Goal: Check status: Check status

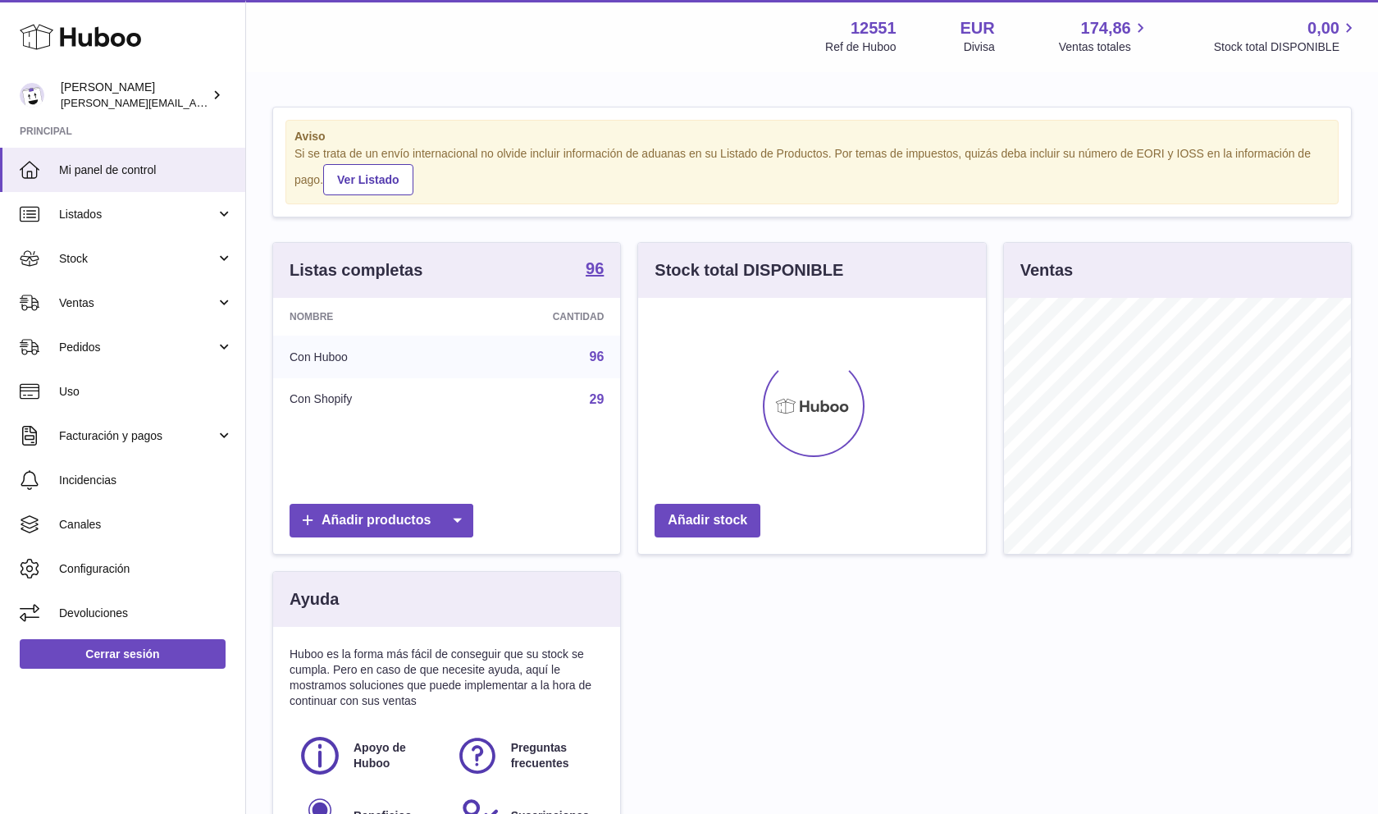
scroll to position [256, 348]
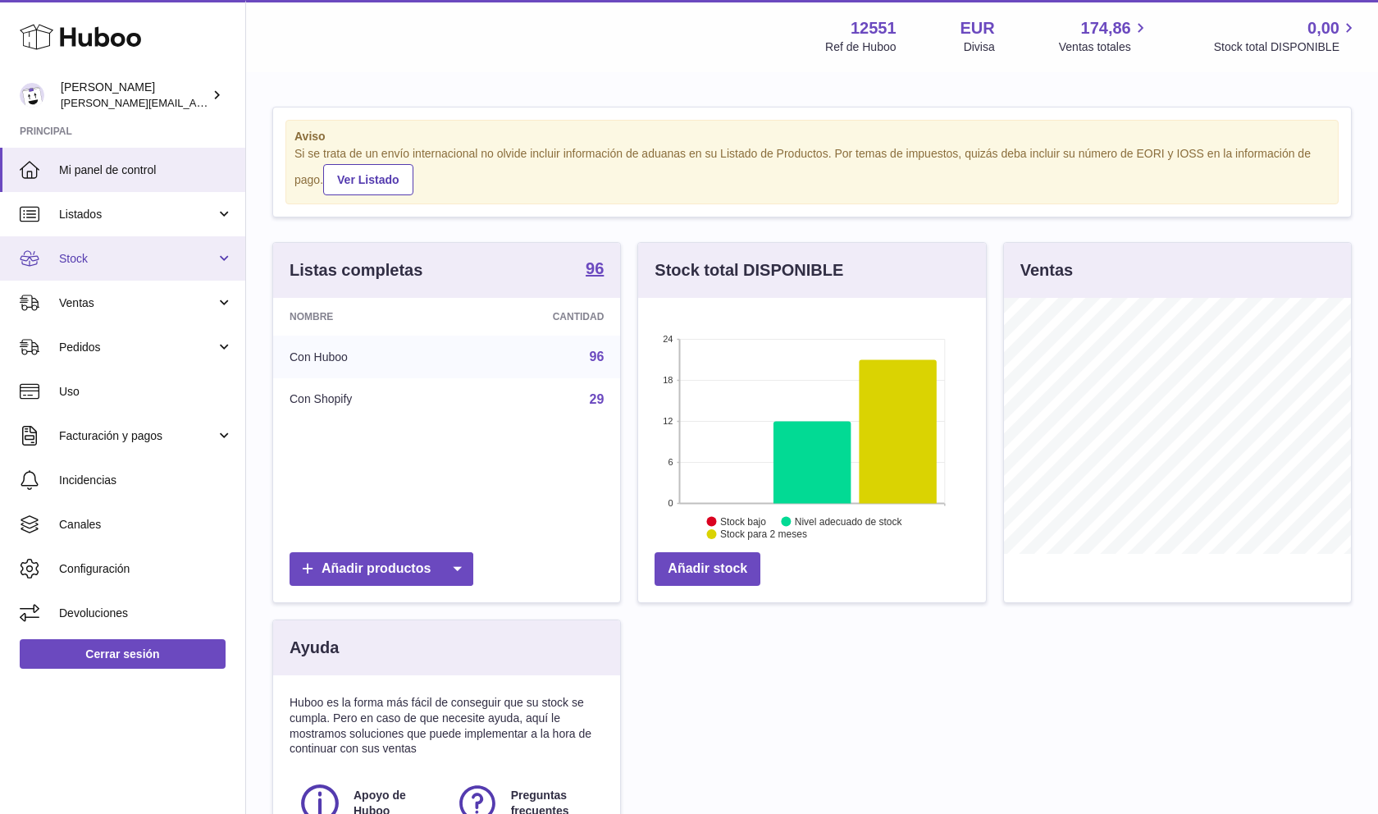
click at [157, 277] on link "Stock" at bounding box center [122, 258] width 245 height 44
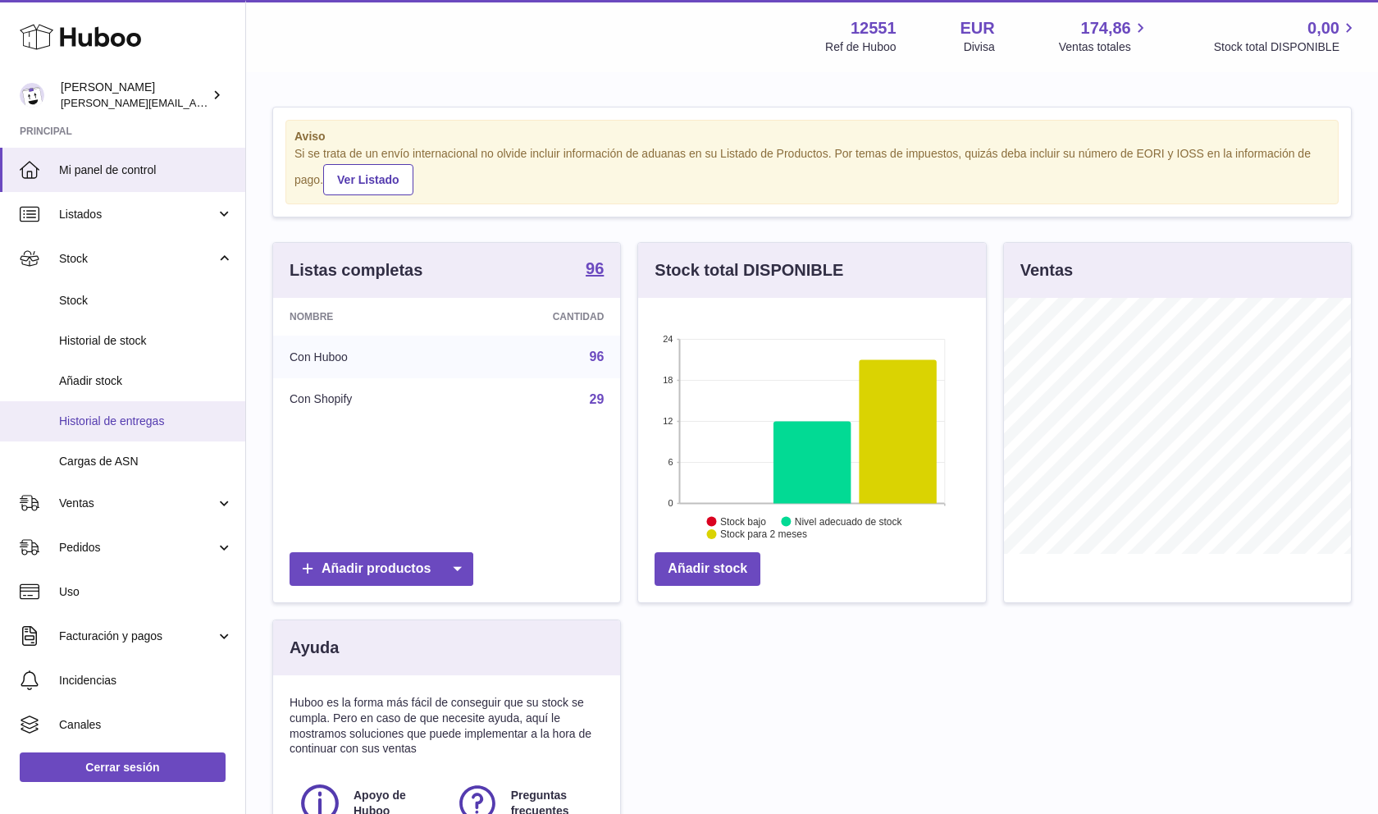
click at [157, 423] on span "Historial de entregas" at bounding box center [146, 421] width 174 height 16
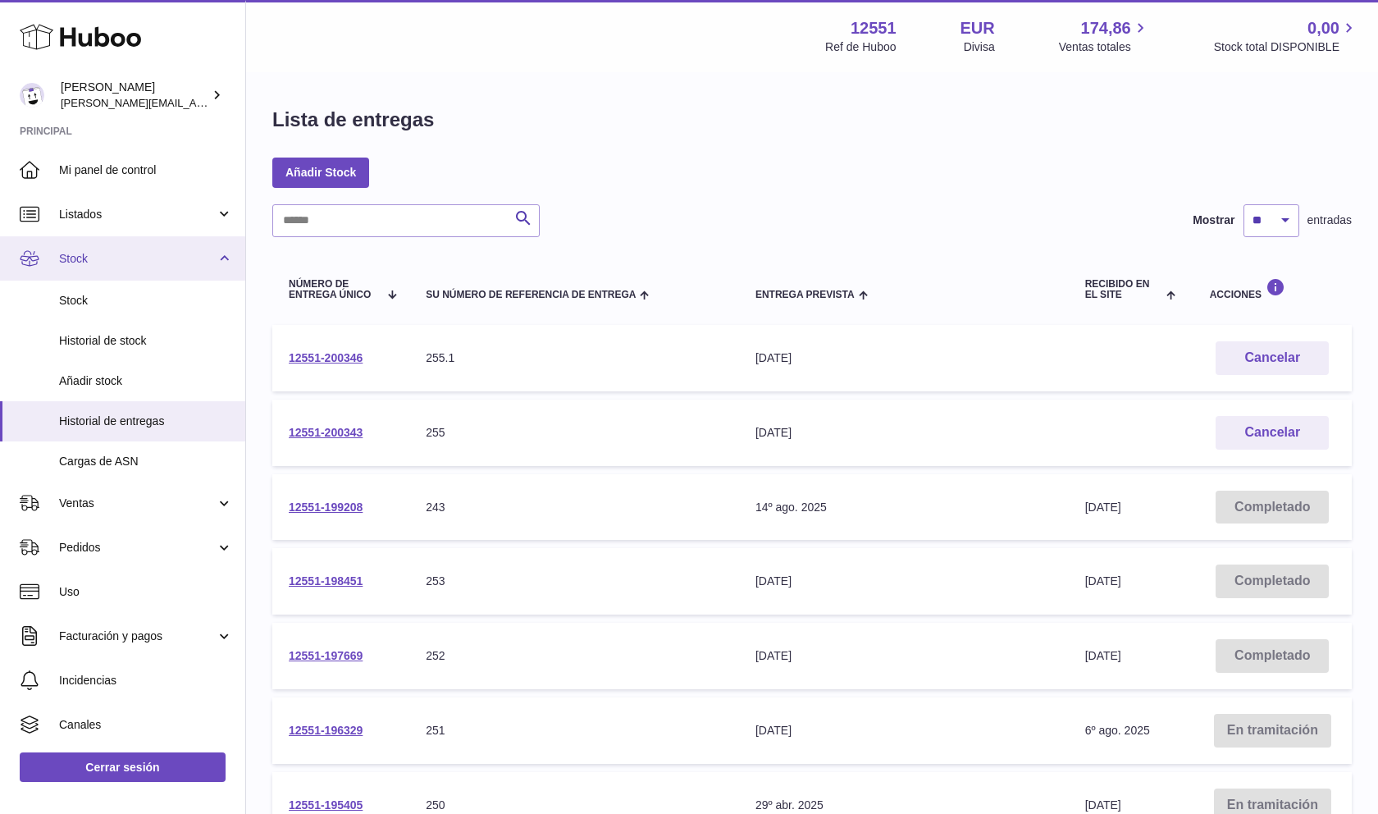
click at [106, 266] on span "Stock" at bounding box center [137, 259] width 157 height 16
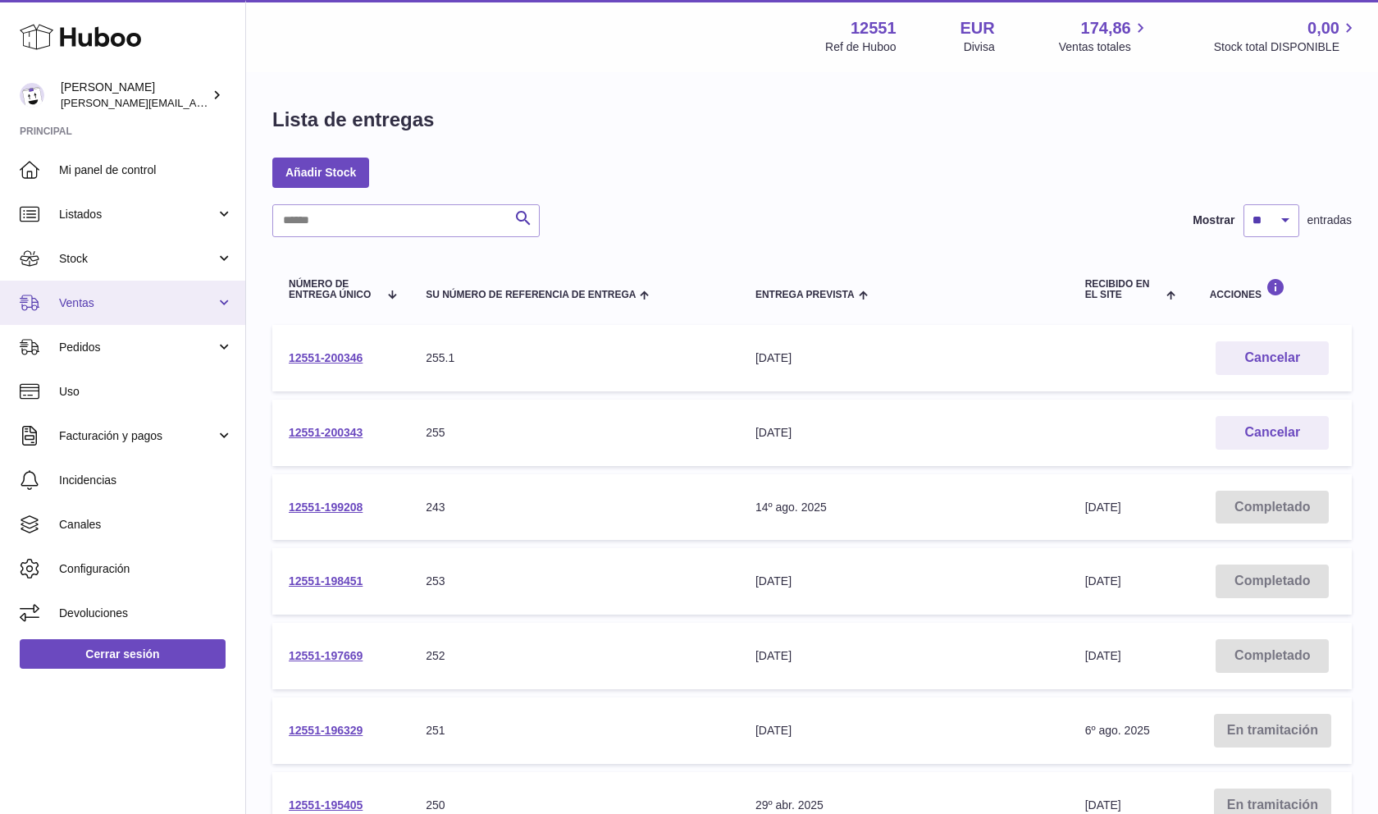
click at [105, 317] on link "Ventas" at bounding box center [122, 303] width 245 height 44
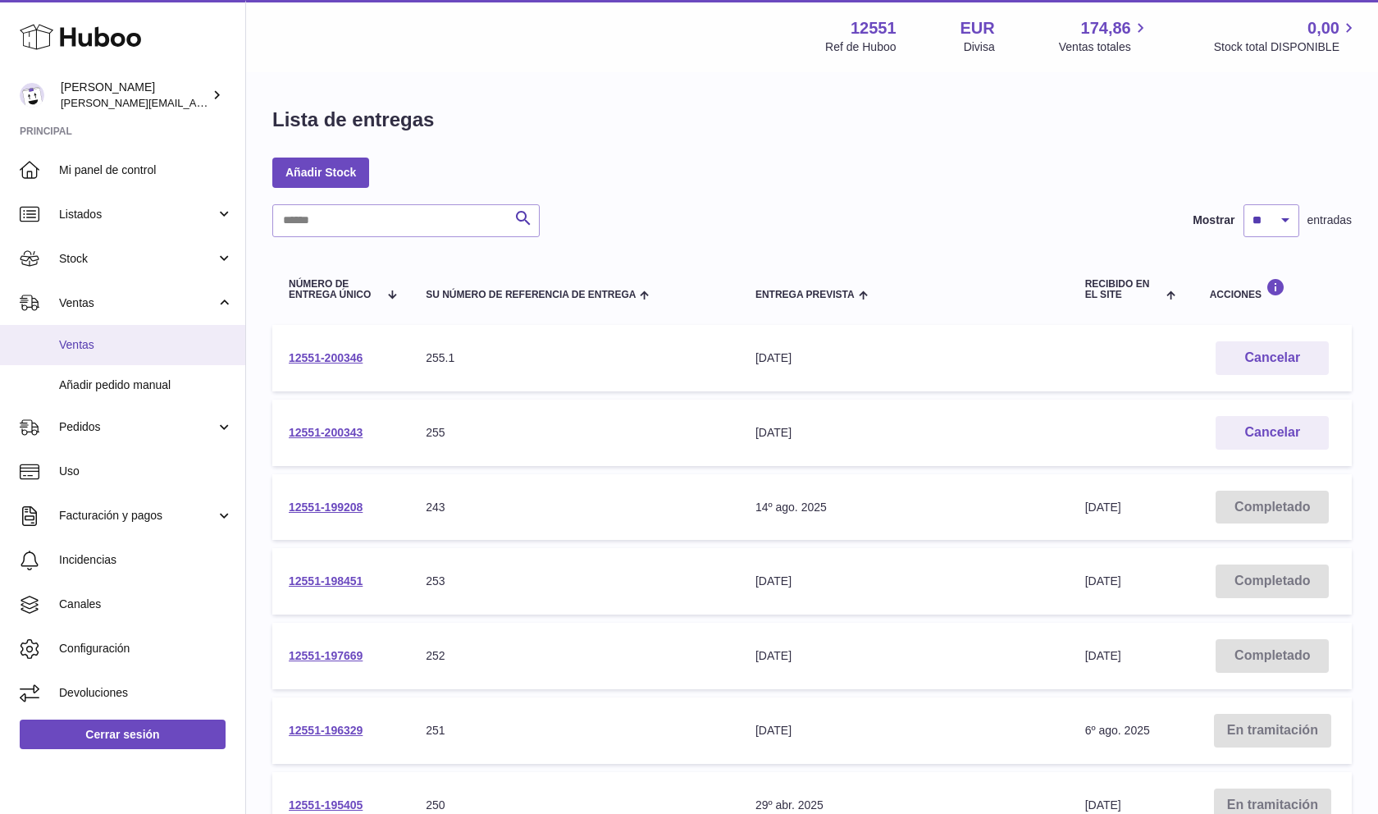
click at [127, 353] on link "Ventas" at bounding box center [122, 345] width 245 height 40
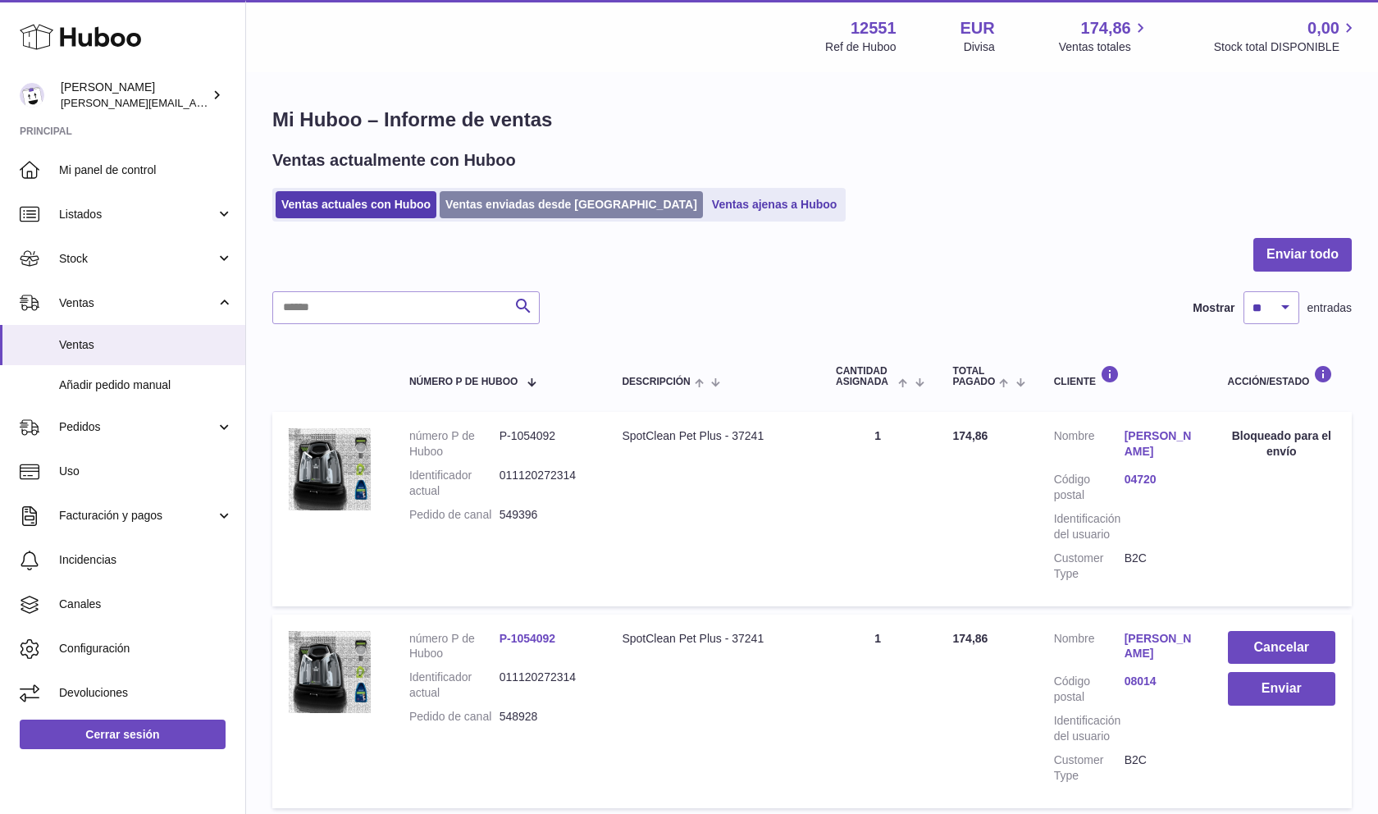
click at [546, 194] on link "Ventas enviadas desde [GEOGRAPHIC_DATA]" at bounding box center [571, 204] width 263 height 27
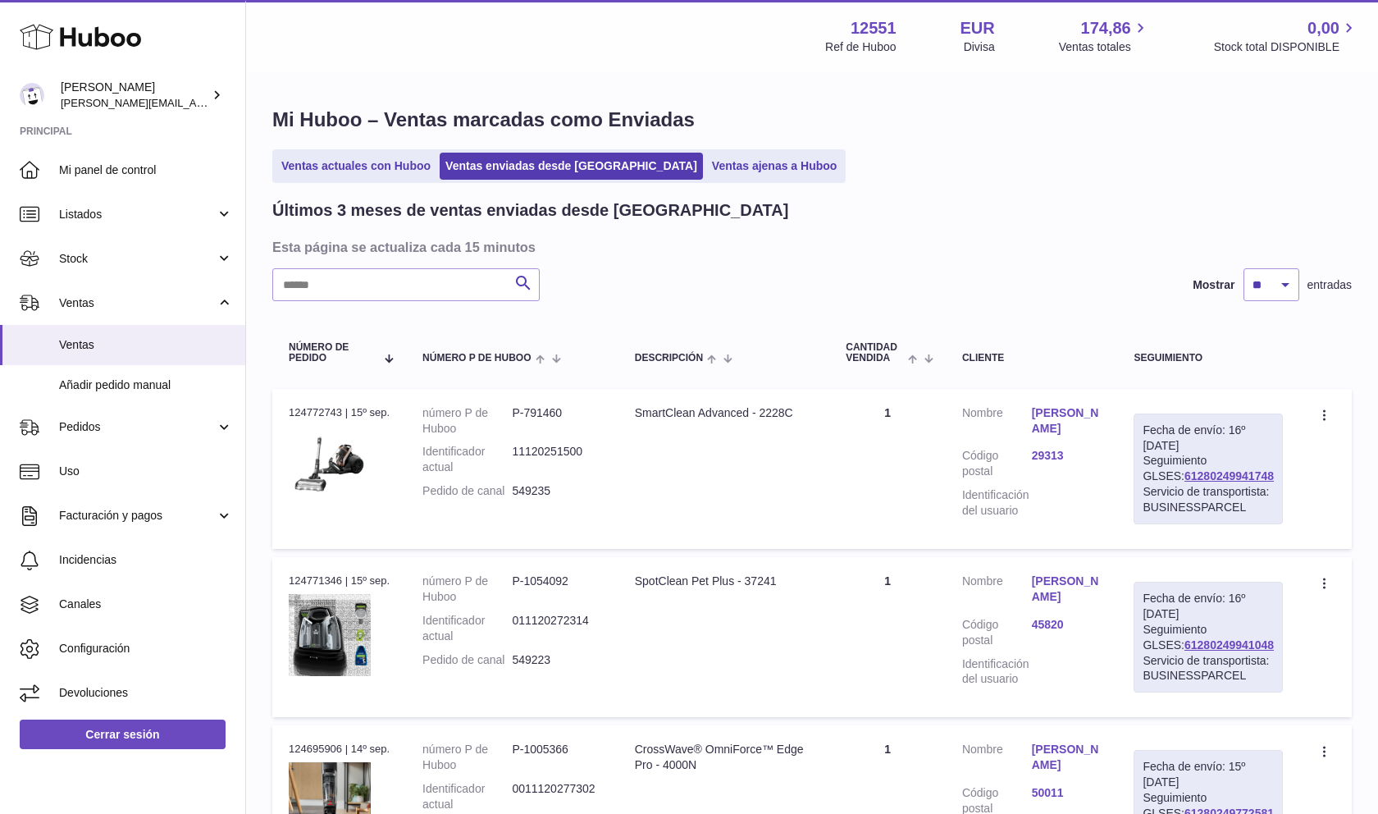
click at [800, 279] on div "Buscar Mostrar ** ** ** entradas" at bounding box center [812, 284] width 1080 height 33
click at [443, 283] on input "text" at bounding box center [405, 284] width 267 height 33
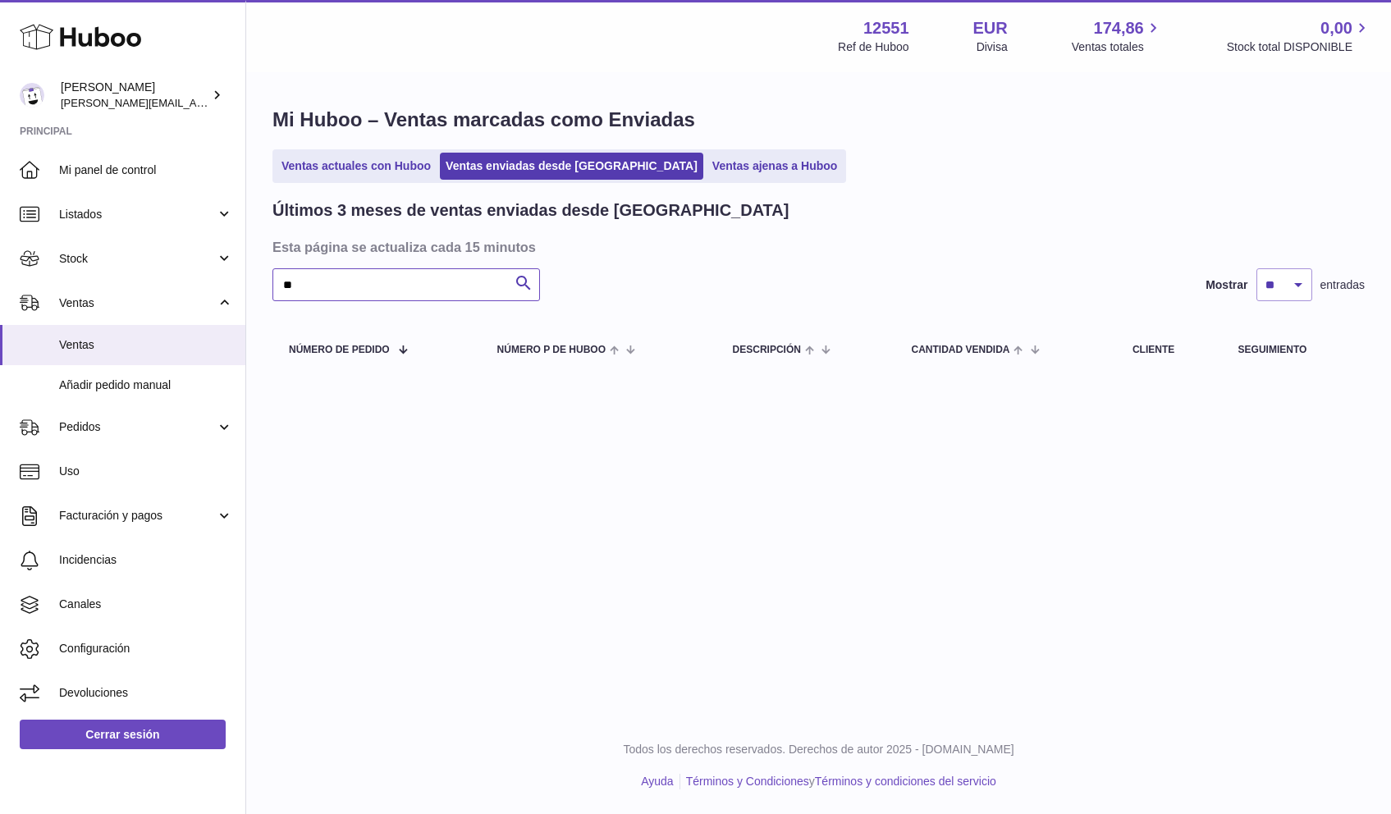
type input "*"
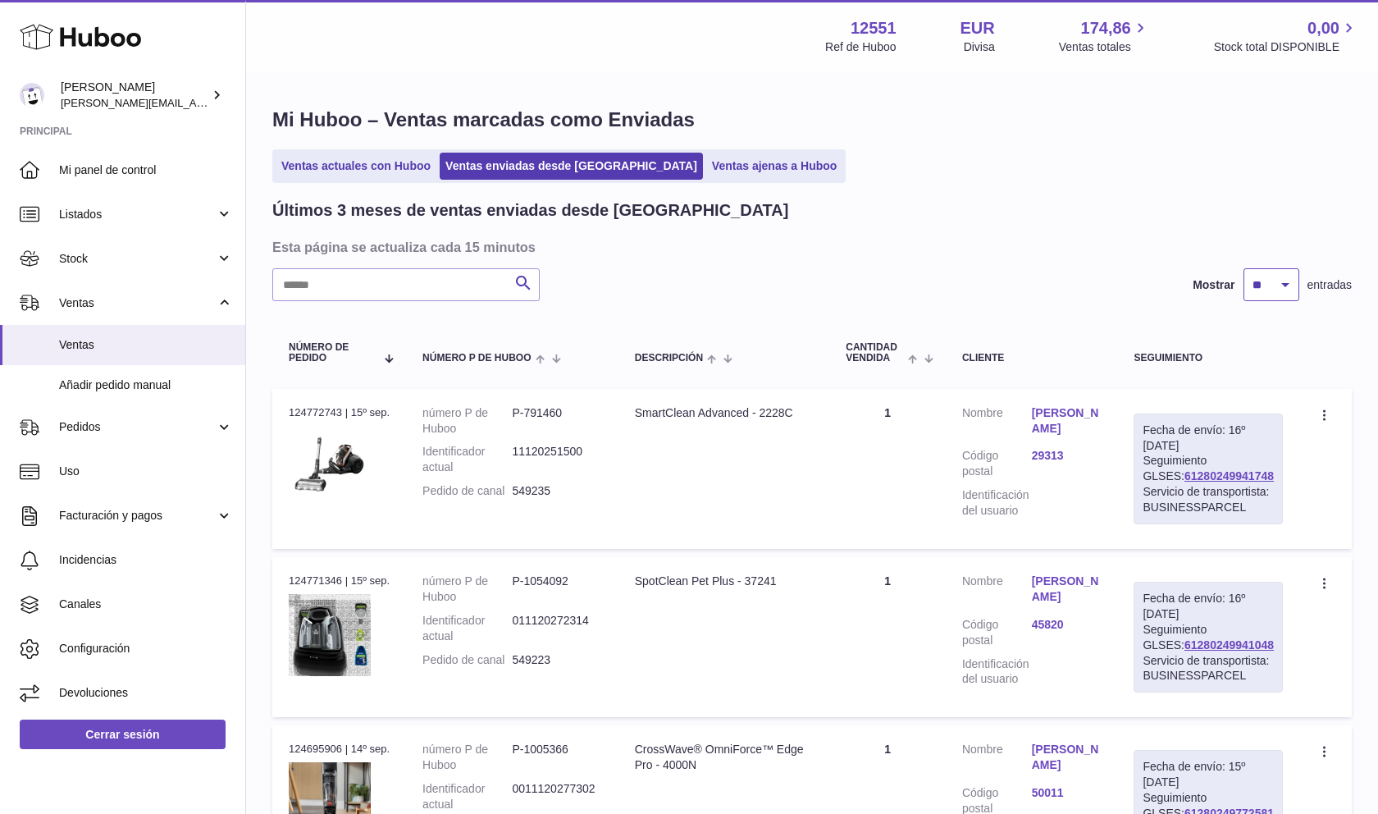
click at [1271, 282] on select "** ** **" at bounding box center [1272, 284] width 56 height 33
select select "**"
click at [1244, 268] on select "** ** **" at bounding box center [1272, 284] width 56 height 33
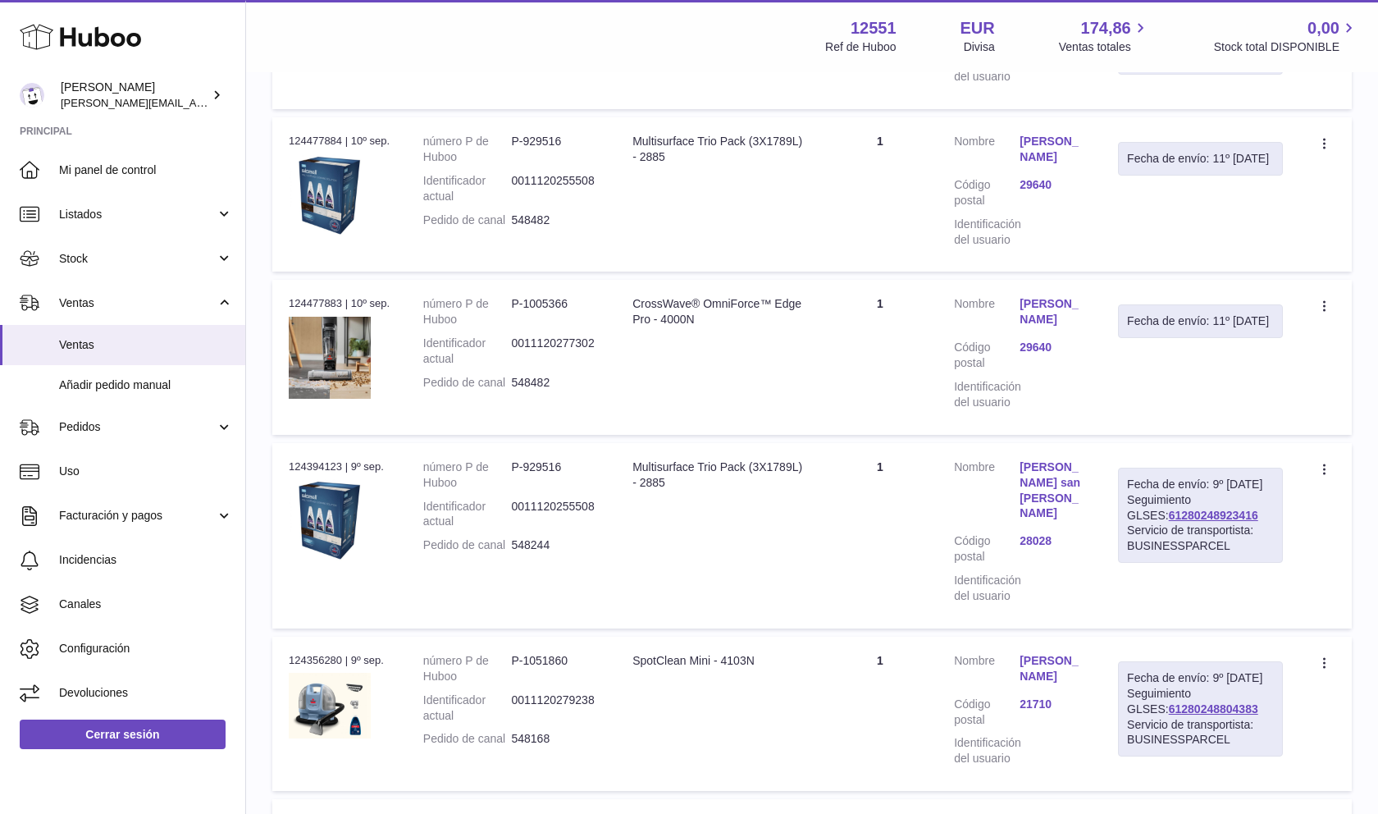
scroll to position [1641, 0]
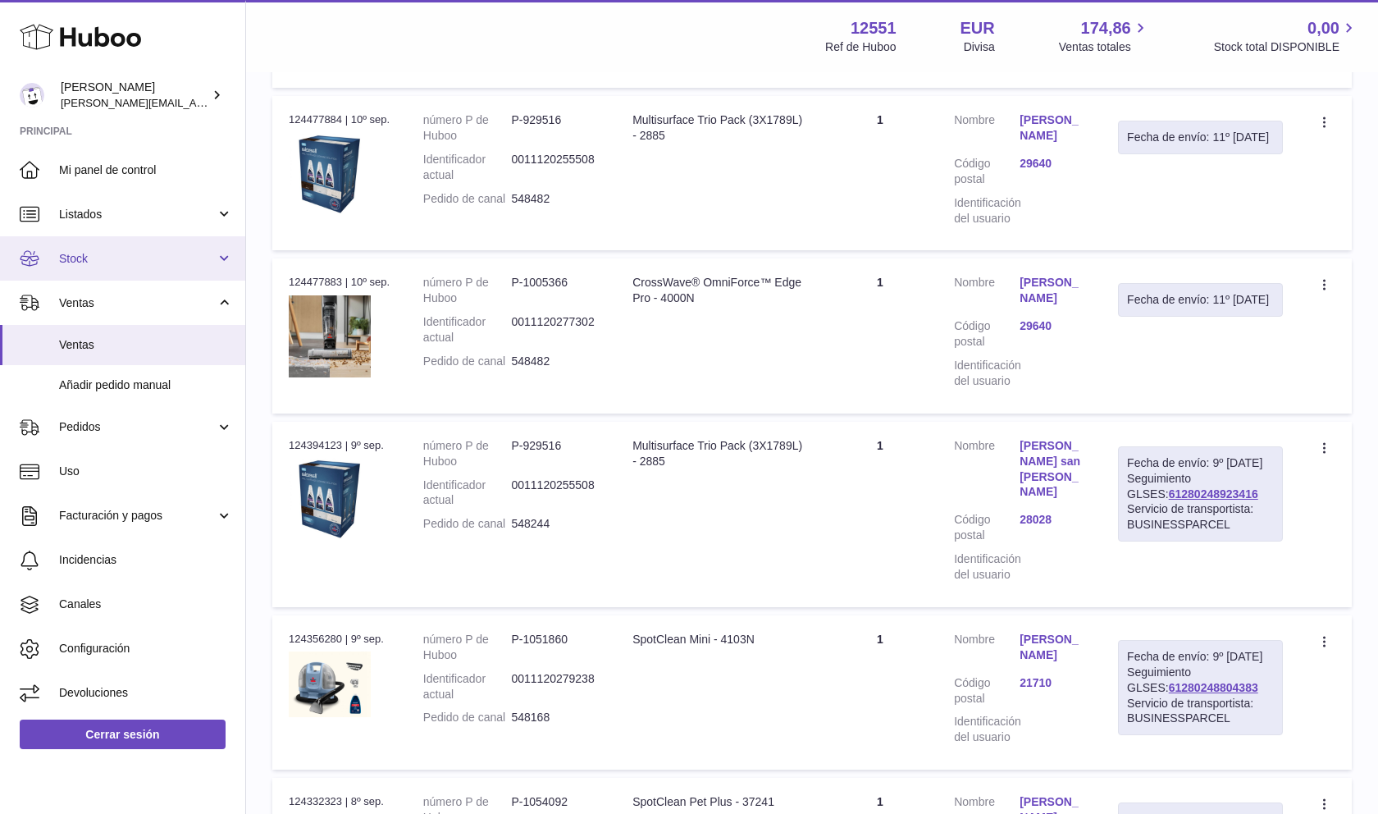
click at [126, 276] on link "Stock" at bounding box center [122, 258] width 245 height 44
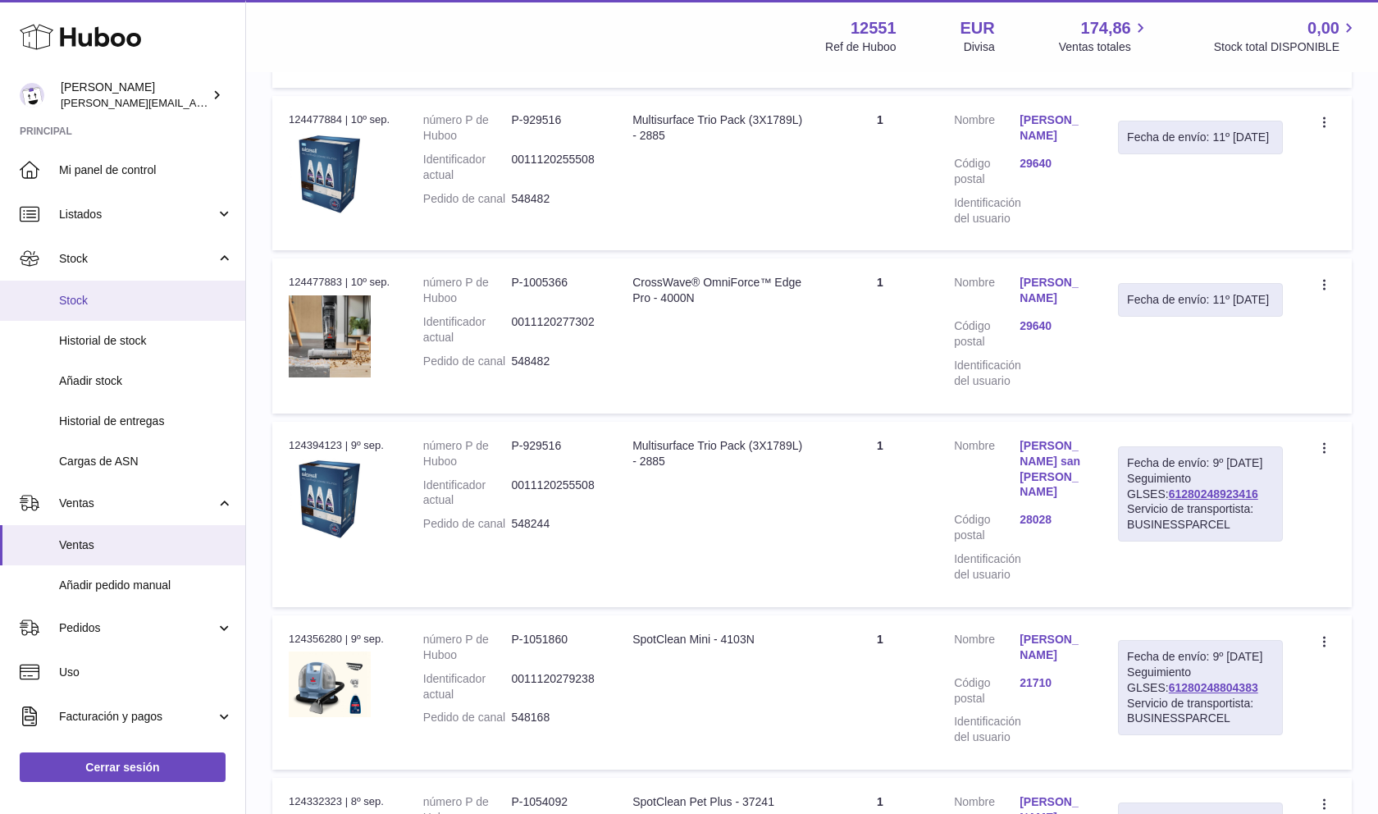
click at [140, 285] on link "Stock" at bounding box center [122, 301] width 245 height 40
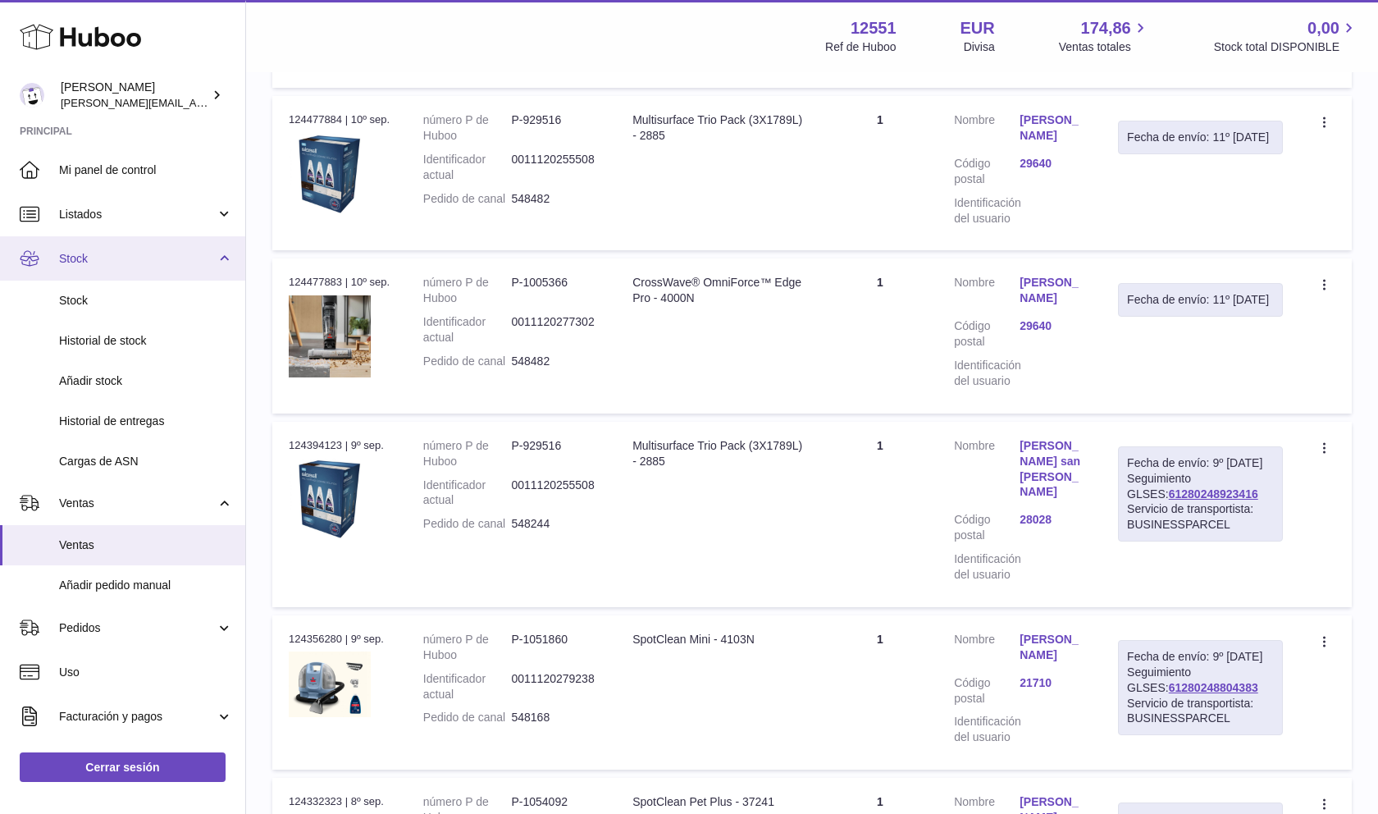
click at [149, 258] on span "Stock" at bounding box center [137, 259] width 157 height 16
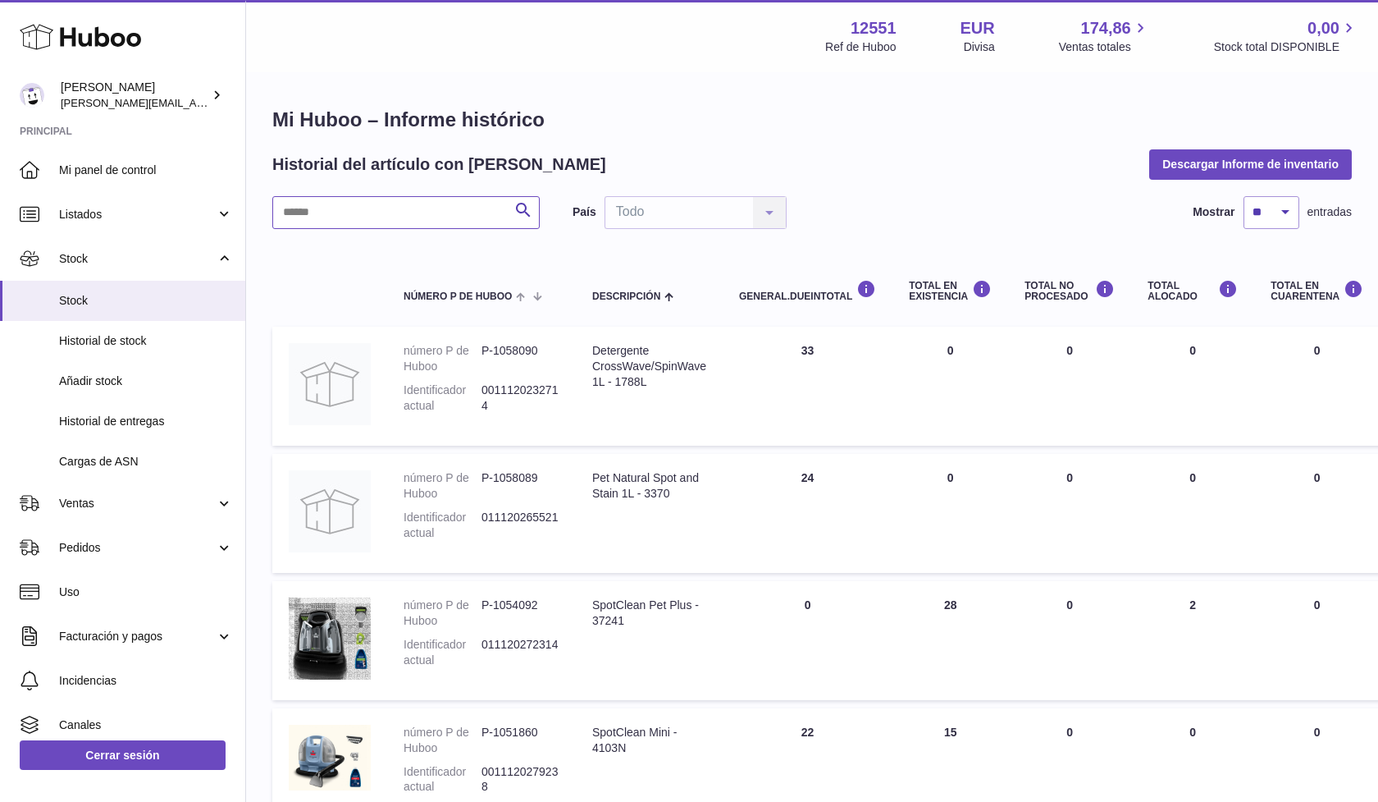
click at [313, 222] on input "text" at bounding box center [405, 212] width 267 height 33
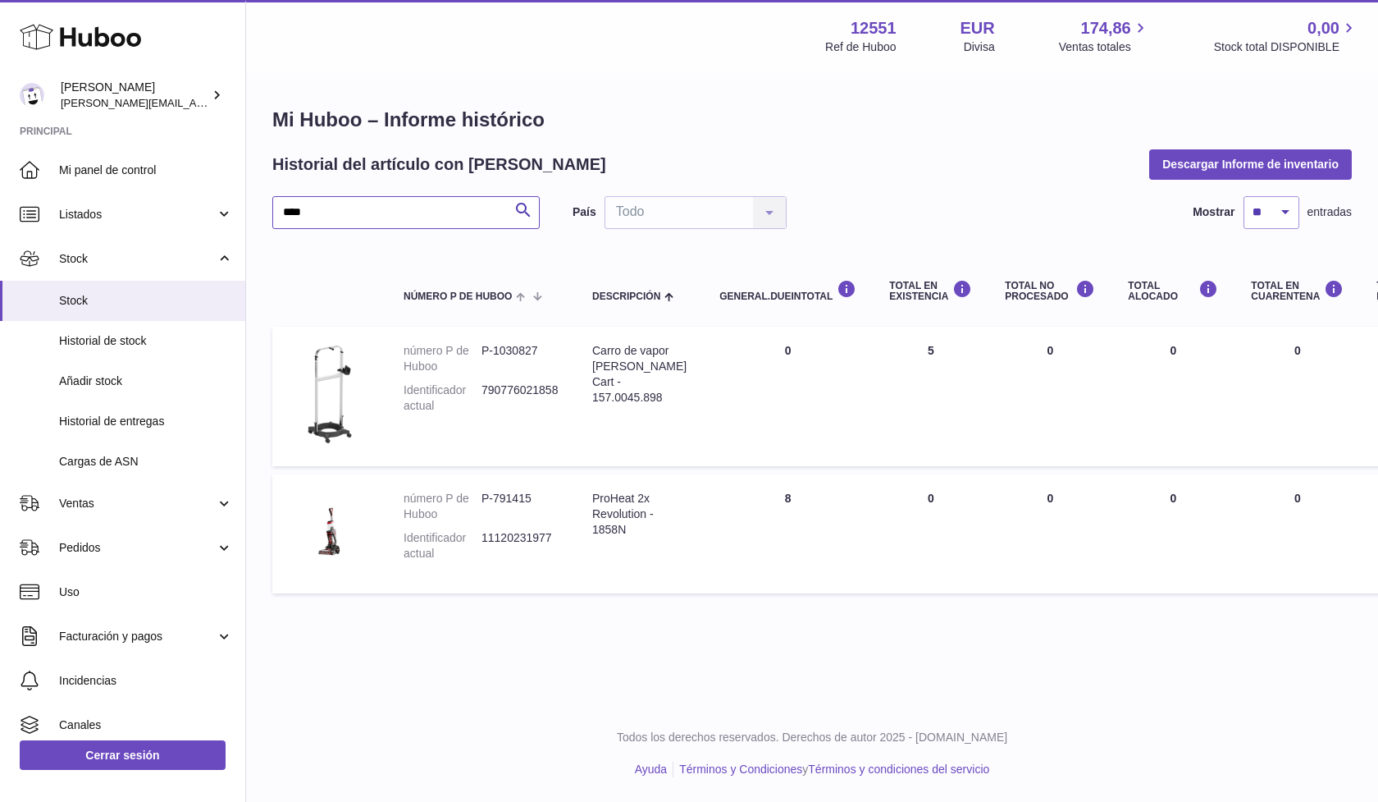
type input "****"
click at [89, 274] on link "Stock" at bounding box center [122, 258] width 245 height 44
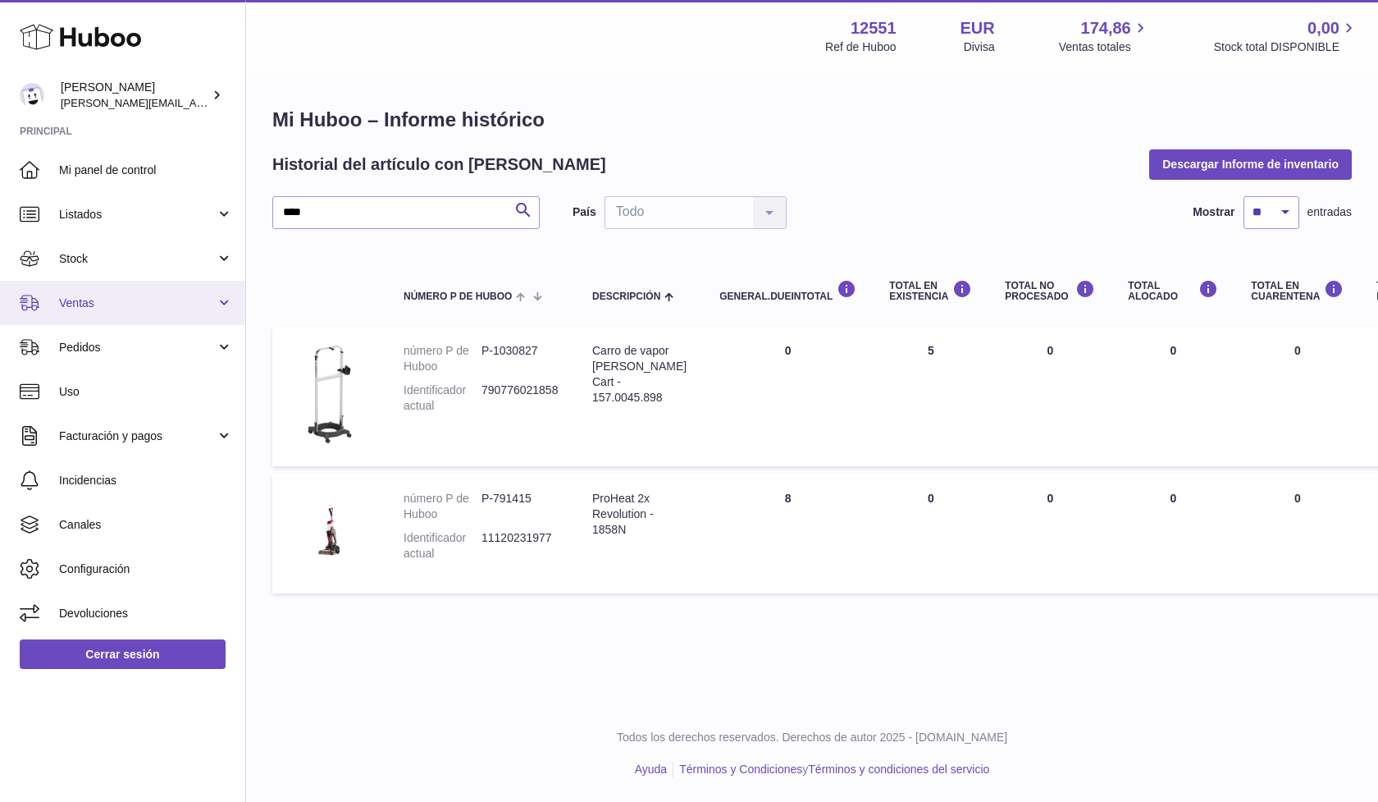
drag, startPoint x: 107, startPoint y: 301, endPoint x: 117, endPoint y: 314, distance: 16.4
click at [107, 301] on span "Ventas" at bounding box center [137, 303] width 157 height 16
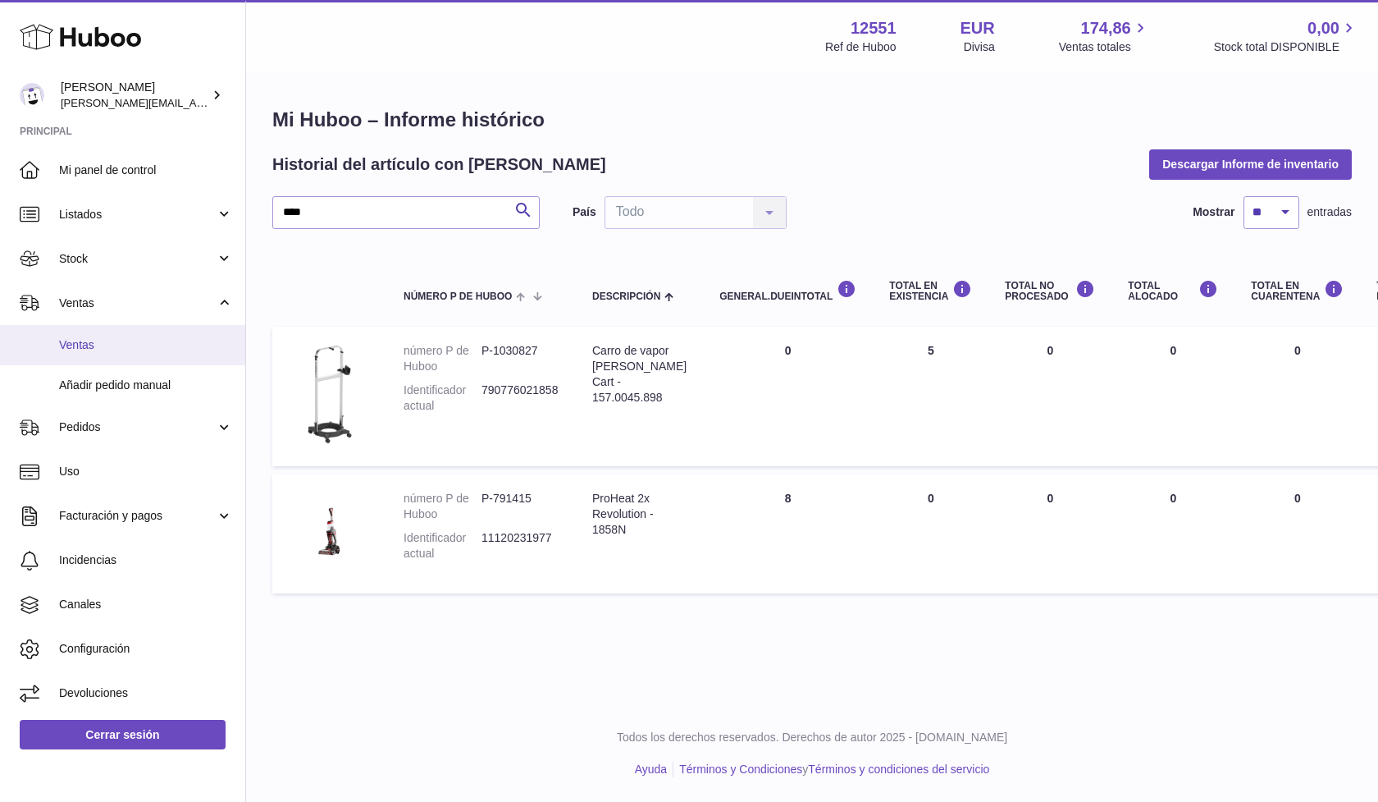
click at [133, 343] on span "Ventas" at bounding box center [146, 345] width 174 height 16
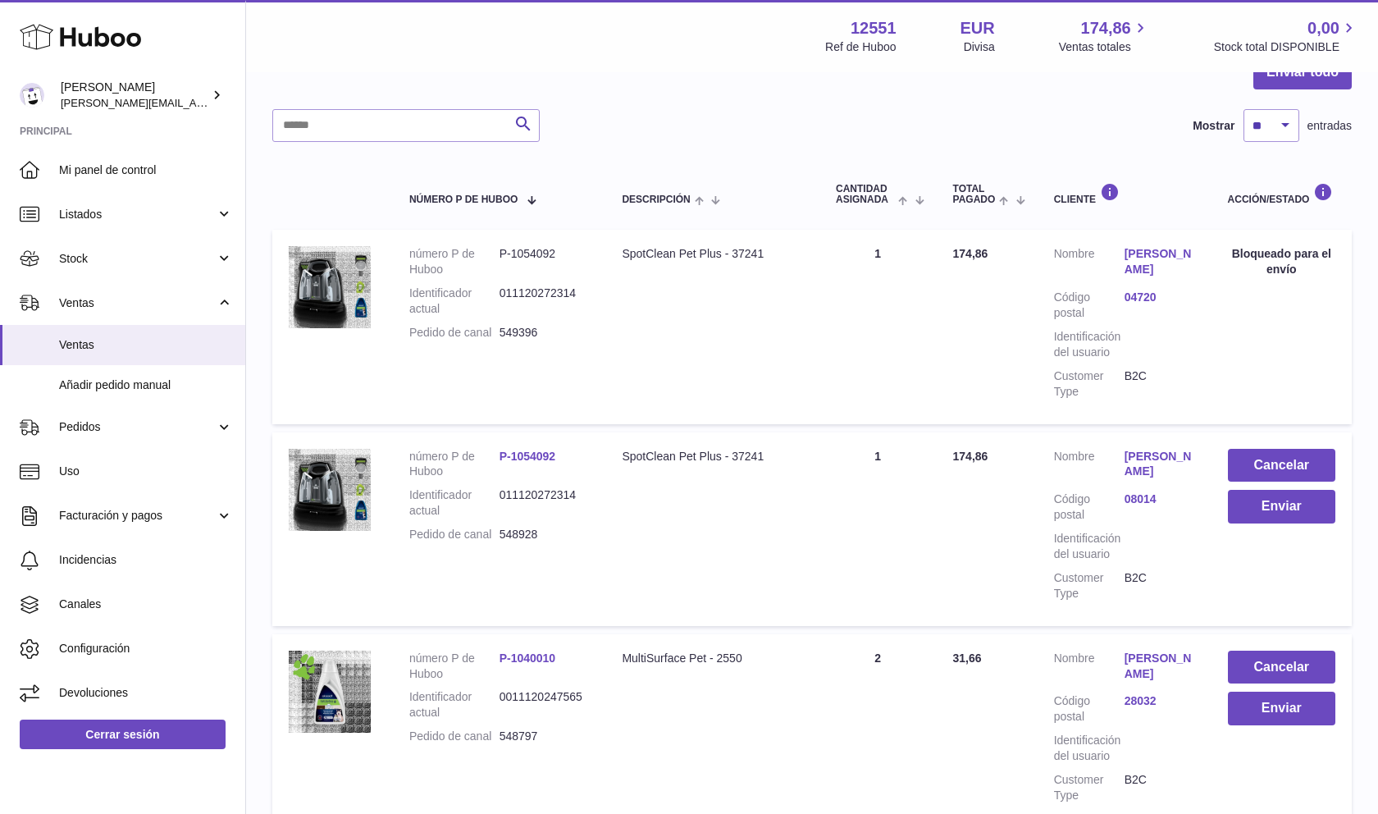
scroll to position [19, 0]
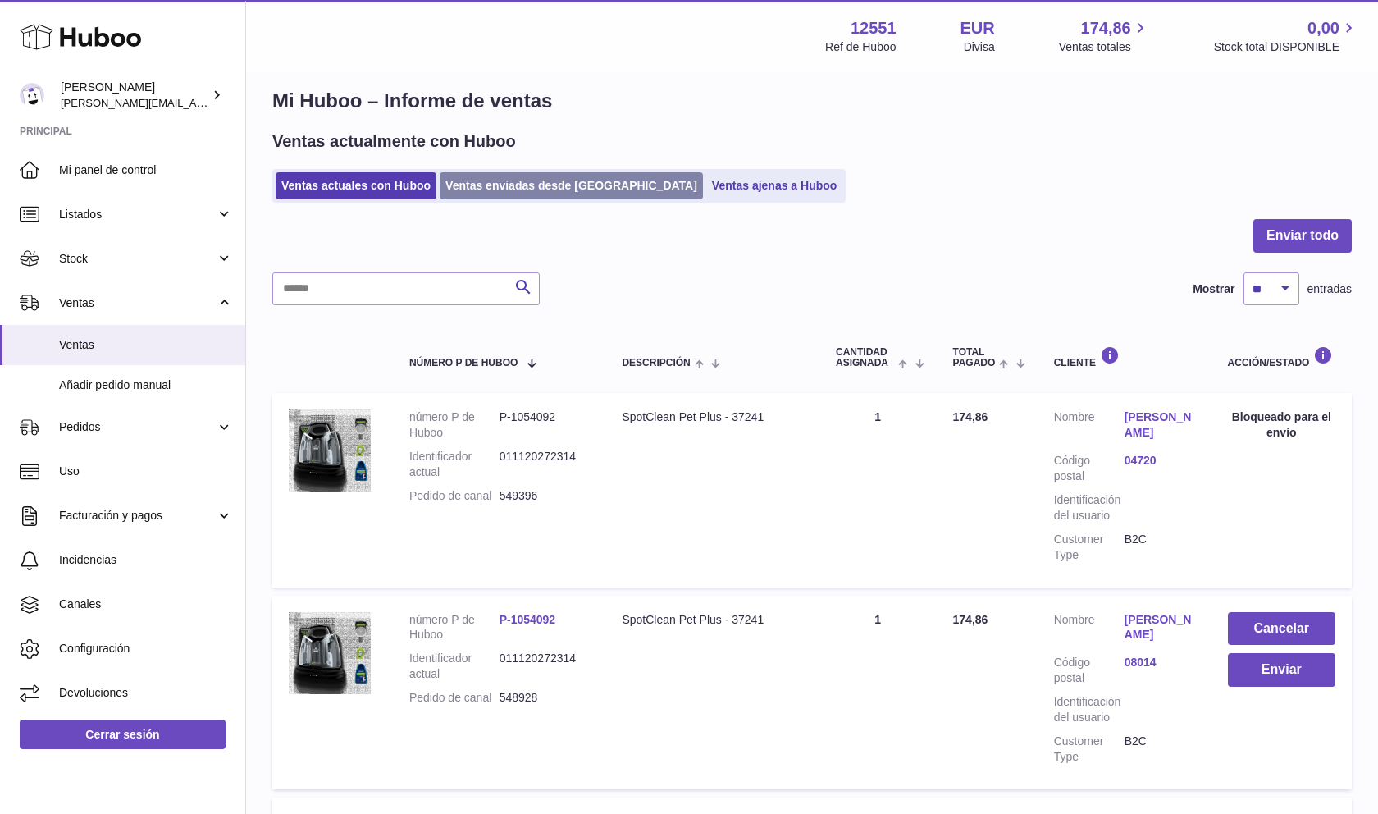
click at [471, 185] on link "Ventas enviadas desde [GEOGRAPHIC_DATA]" at bounding box center [571, 185] width 263 height 27
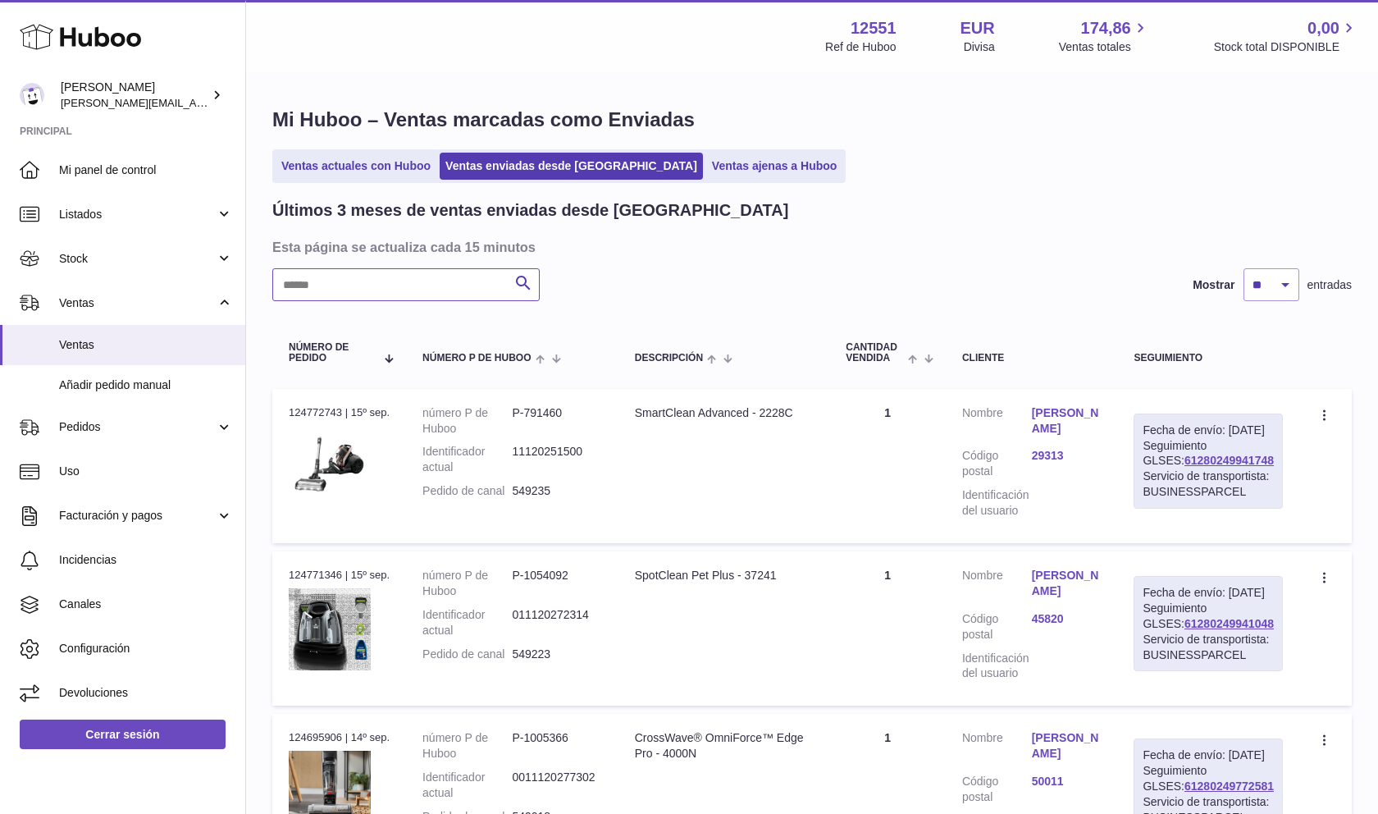
click at [344, 285] on input "text" at bounding box center [405, 284] width 267 height 33
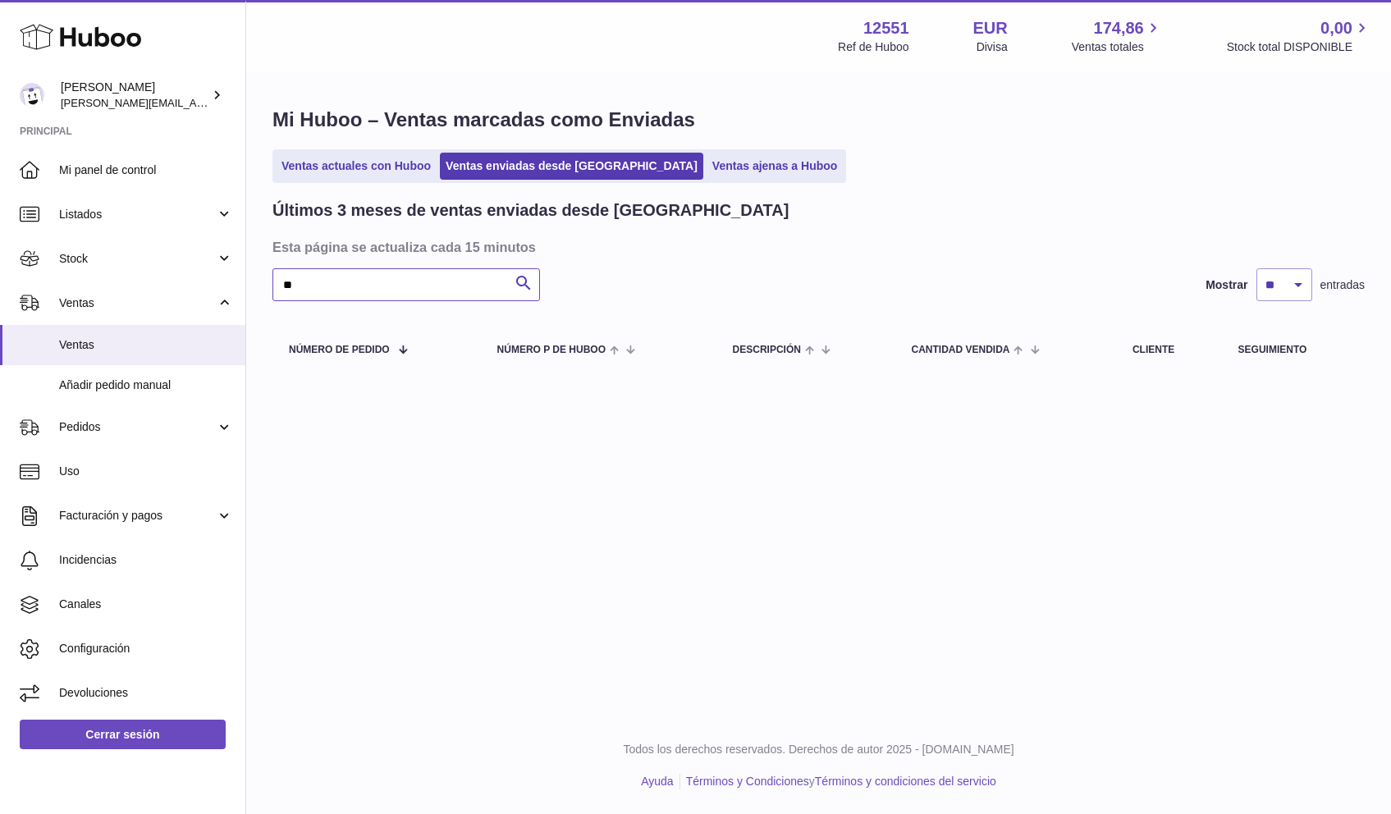
type input "*"
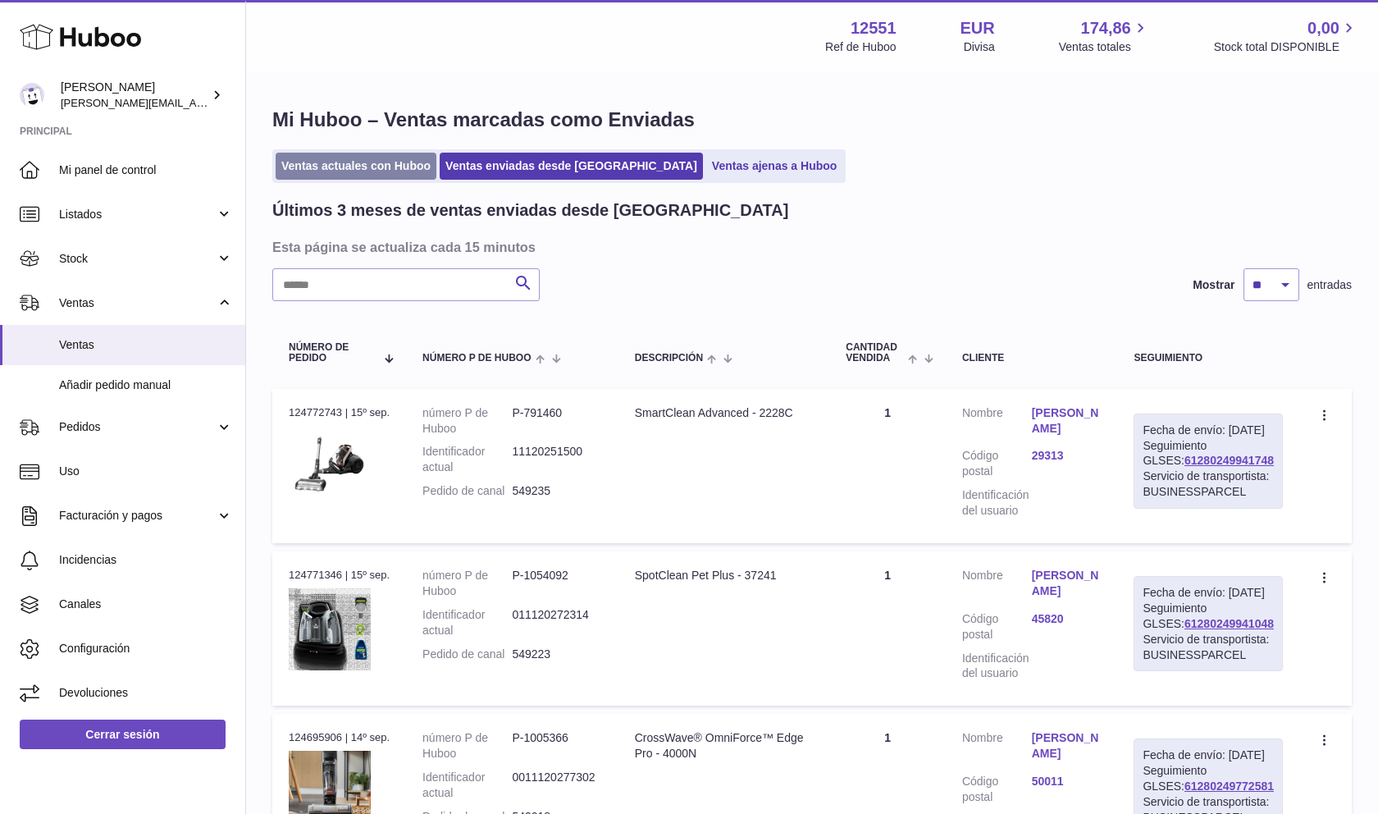
click at [332, 166] on link "Ventas actuales con Huboo" at bounding box center [356, 166] width 161 height 27
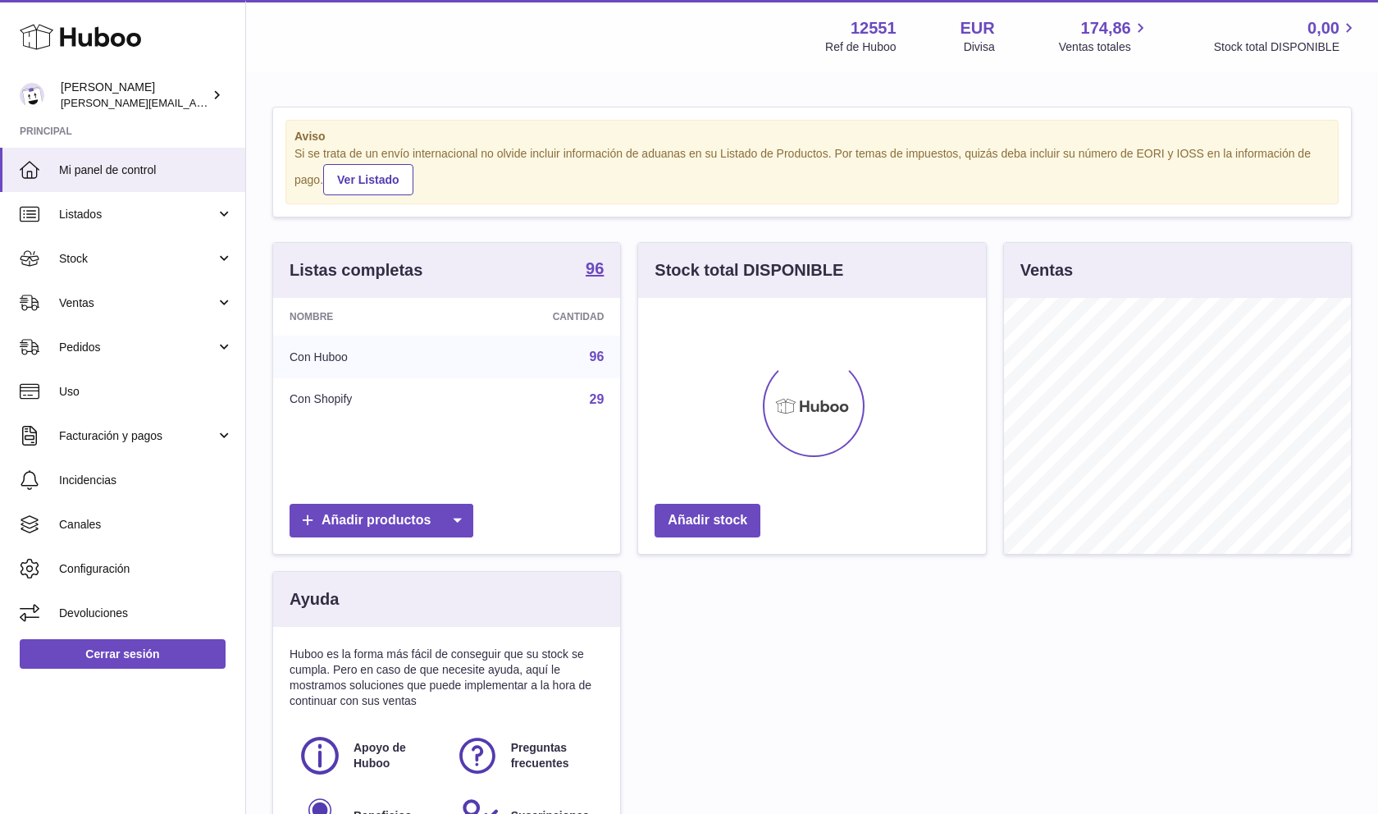
scroll to position [256, 348]
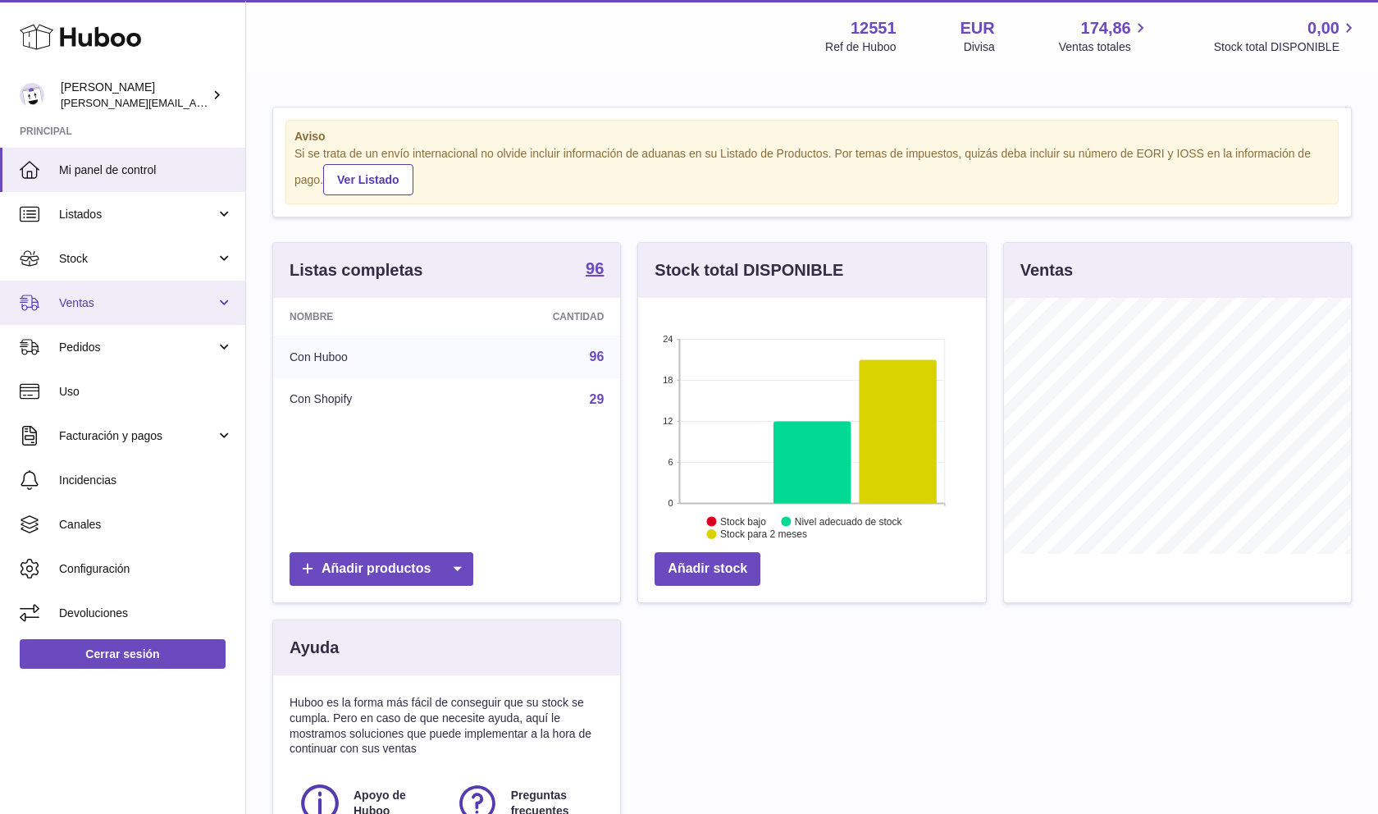
click at [81, 317] on link "Ventas" at bounding box center [122, 303] width 245 height 44
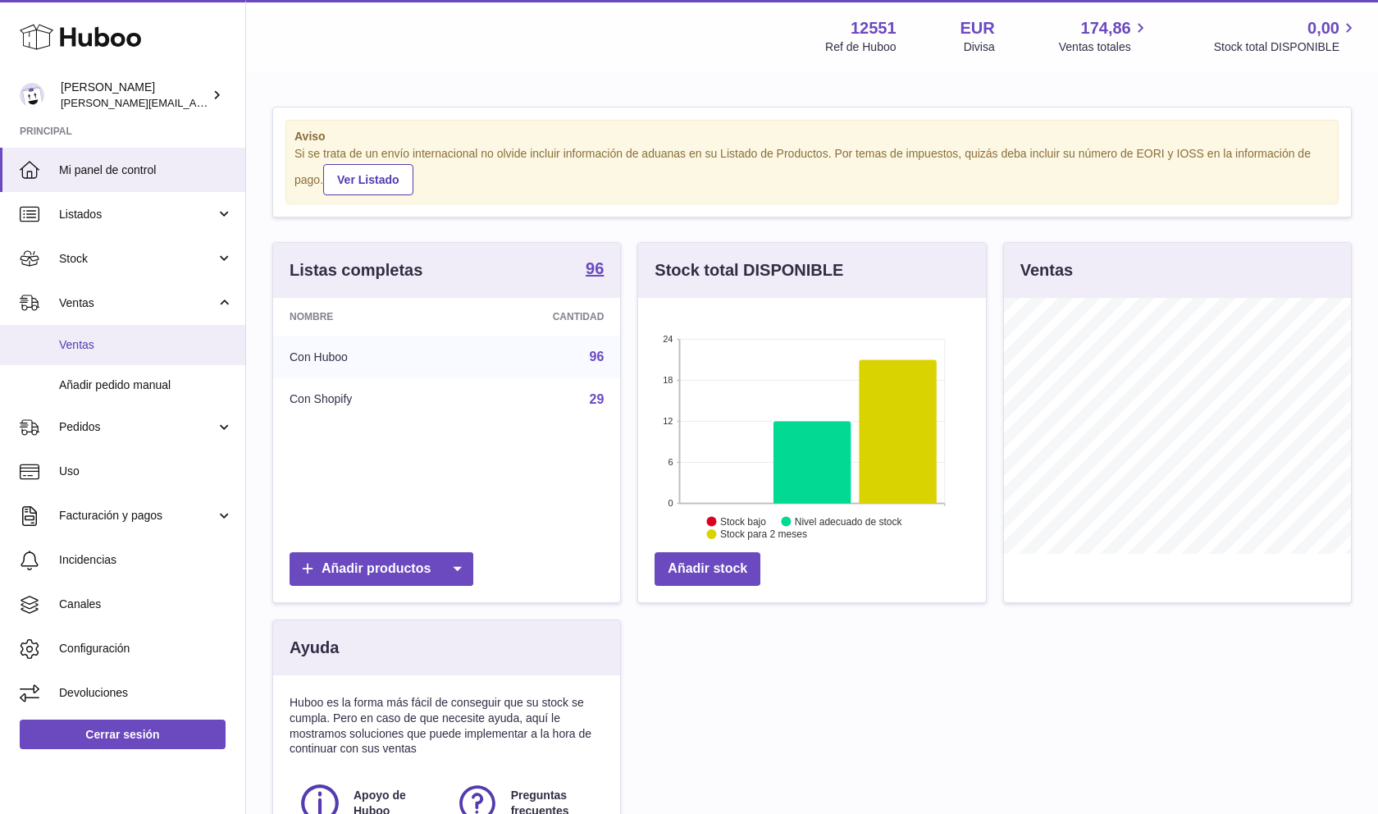
click at [98, 341] on span "Ventas" at bounding box center [146, 345] width 174 height 16
